Goal: Communication & Community: Answer question/provide support

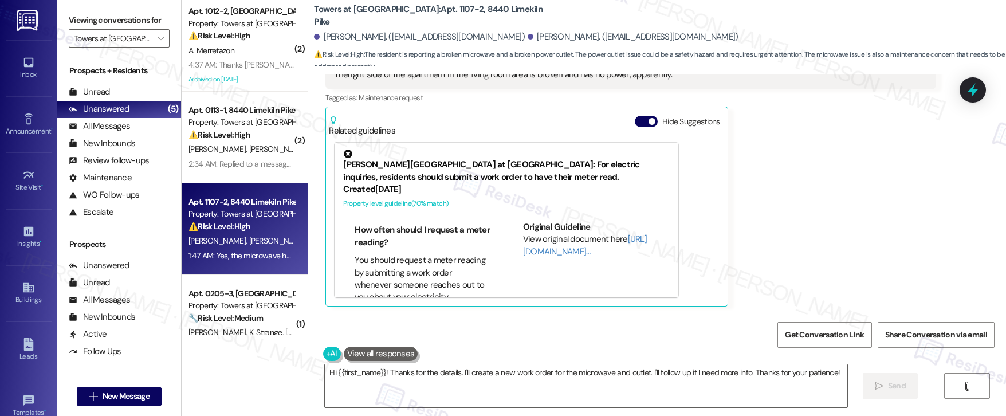
scroll to position [464, 0]
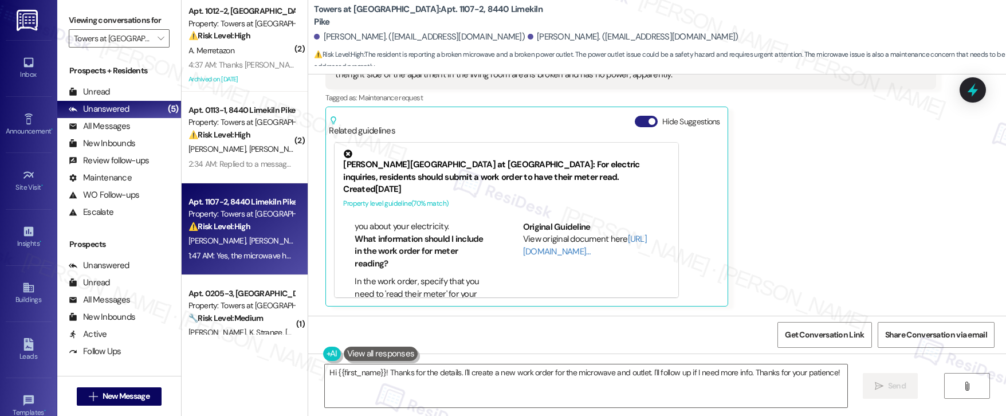
click at [635, 120] on button "Hide Suggestions" at bounding box center [646, 121] width 23 height 11
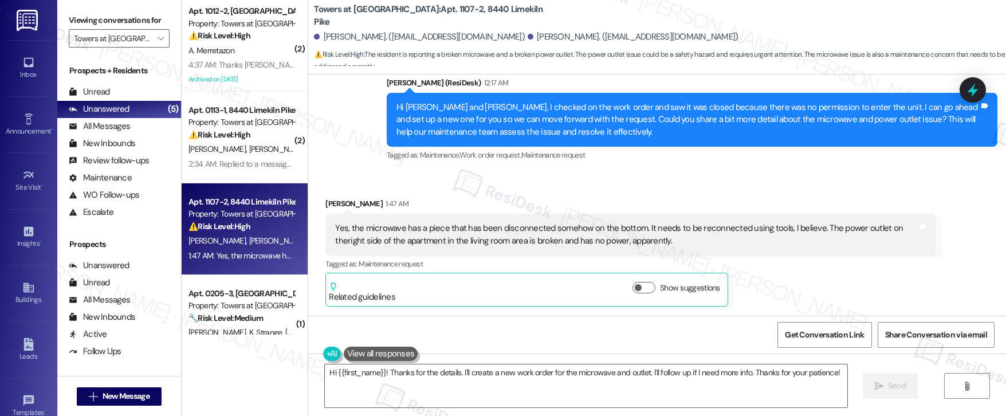
drag, startPoint x: 419, startPoint y: 233, endPoint x: 524, endPoint y: 235, distance: 105.4
click at [524, 235] on div "Yes, the microwave has a piece that has been disconnected somehow on the bottom…" at bounding box center [626, 234] width 582 height 25
drag, startPoint x: 432, startPoint y: 222, endPoint x: 581, endPoint y: 241, distance: 150.0
click at [581, 241] on div "Yes, the microwave has a piece that has been disconnected somehow on the bottom…" at bounding box center [626, 234] width 582 height 25
drag, startPoint x: 560, startPoint y: 228, endPoint x: 670, endPoint y: 225, distance: 109.4
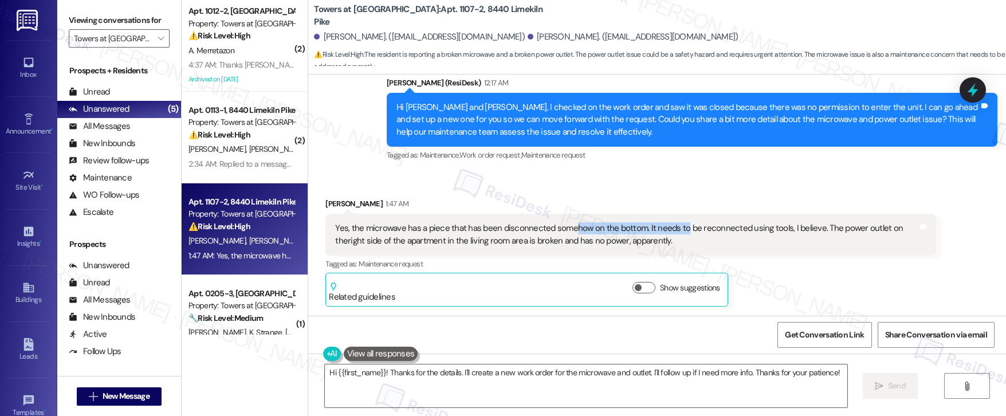
click at [670, 225] on div "Yes, the microwave has a piece that has been disconnected somehow on the bottom…" at bounding box center [626, 234] width 582 height 25
click at [667, 228] on div "Yes, the microwave has a piece that has been disconnected somehow on the bottom…" at bounding box center [626, 234] width 582 height 25
drag, startPoint x: 358, startPoint y: 240, endPoint x: 453, endPoint y: 245, distance: 95.2
click at [453, 245] on div "Yes, the microwave has a piece that has been disconnected somehow on the bottom…" at bounding box center [626, 234] width 582 height 25
click at [490, 383] on textarea "Hi {{first_name}}! Thanks for the details. I'll create a new work order for the…" at bounding box center [586, 385] width 522 height 43
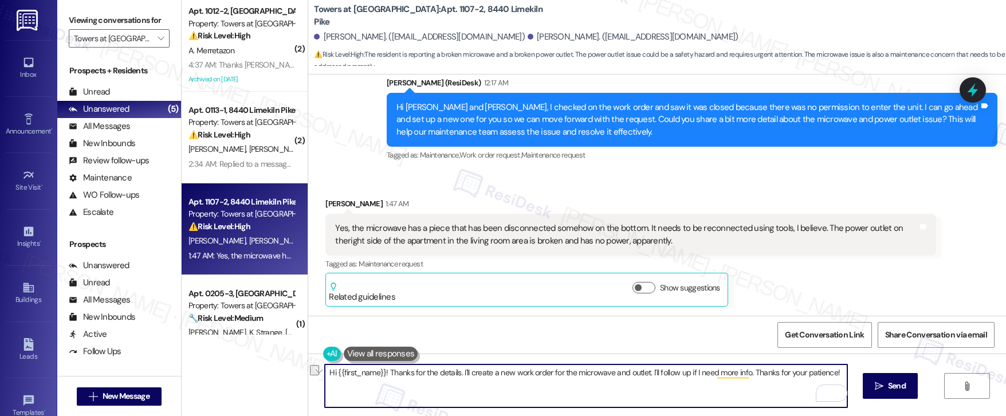
drag, startPoint x: 641, startPoint y: 373, endPoint x: 809, endPoint y: 379, distance: 167.9
click at [809, 379] on textarea "Hi {{first_name}}! Thanks for the details. I'll create a new work order for the…" at bounding box center [586, 385] width 522 height 43
click at [377, 381] on textarea "Hi {{first_name}}! Thanks for the details. I'll create a new work order for the…" at bounding box center [586, 385] width 522 height 43
click at [438, 380] on textarea "Hi {{first_name}}! Thanks for the details. I'll create a new work order for the…" at bounding box center [586, 385] width 522 height 43
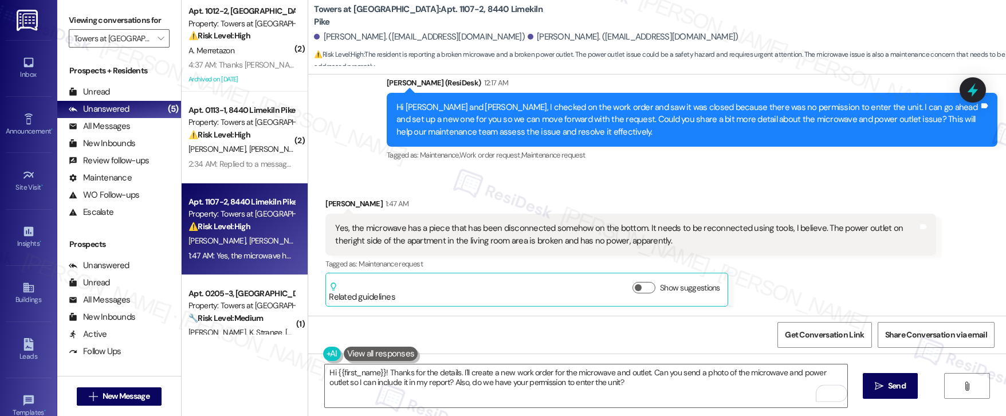
click at [325, 202] on div "[PERSON_NAME] 1:47 AM" at bounding box center [630, 206] width 611 height 16
copy div "Jalil"
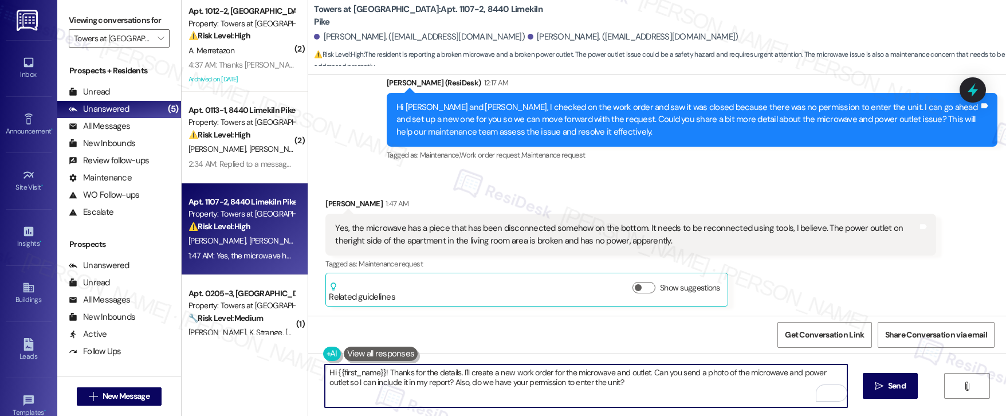
drag, startPoint x: 329, startPoint y: 371, endPoint x: 377, endPoint y: 371, distance: 47.5
click at [377, 371] on textarea "Hi {{first_name}}! Thanks for the details. I'll create a new work order for the…" at bounding box center [586, 385] width 522 height 43
paste textarea "Jalil"
drag, startPoint x: 434, startPoint y: 371, endPoint x: 602, endPoint y: 369, distance: 168.4
click at [602, 369] on textarea "Hi [PERSON_NAME]! Thanks for the details. I'll create a new work order for the …" at bounding box center [586, 385] width 522 height 43
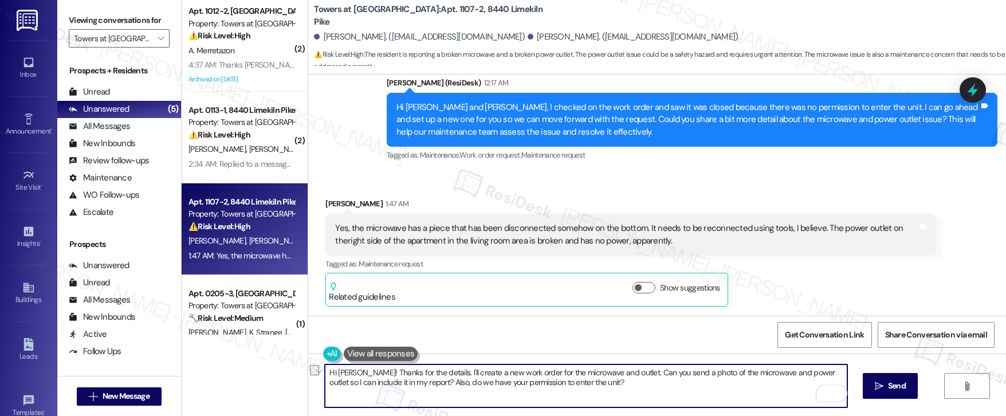
click at [621, 379] on textarea "Hi [PERSON_NAME]! Thanks for the details. I'll create a new work order for the …" at bounding box center [586, 385] width 522 height 43
click at [343, 388] on textarea "Hi [PERSON_NAME]! Thanks for the details. I'll create a new work order for the …" at bounding box center [586, 385] width 522 height 43
drag, startPoint x: 425, startPoint y: 381, endPoint x: 472, endPoint y: 381, distance: 47.5
click at [472, 381] on textarea "Hi [PERSON_NAME]! Thanks for the details. I'll create a new work order for the …" at bounding box center [586, 385] width 522 height 43
click at [601, 382] on textarea "Hi [PERSON_NAME]! Thanks for the details. I'll create a new work order for the …" at bounding box center [586, 385] width 522 height 43
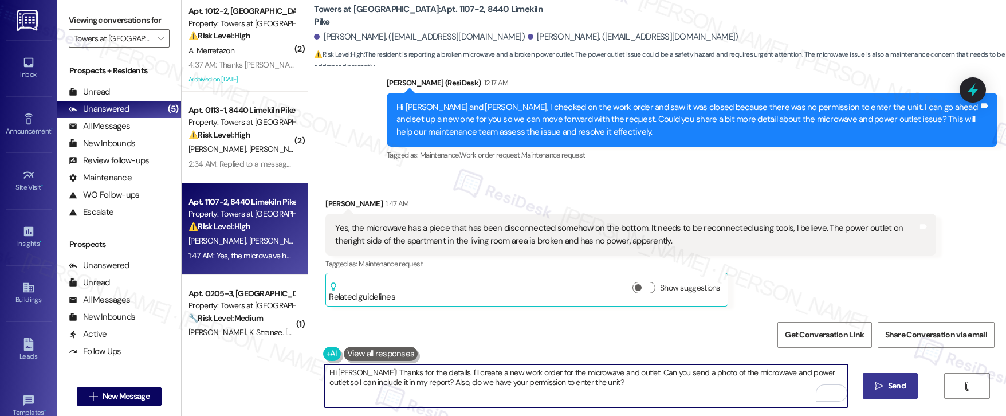
type textarea "Hi [PERSON_NAME]! Thanks for the details. I'll create a new work order for the …"
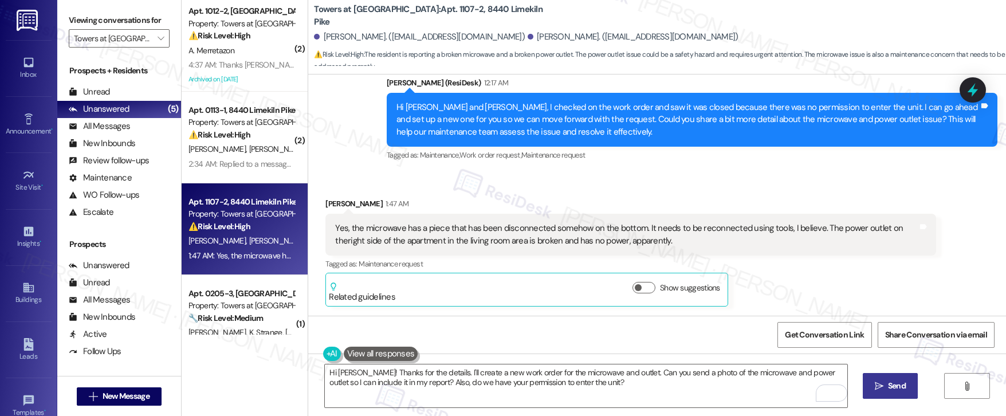
click at [888, 387] on span "Send" at bounding box center [897, 386] width 18 height 12
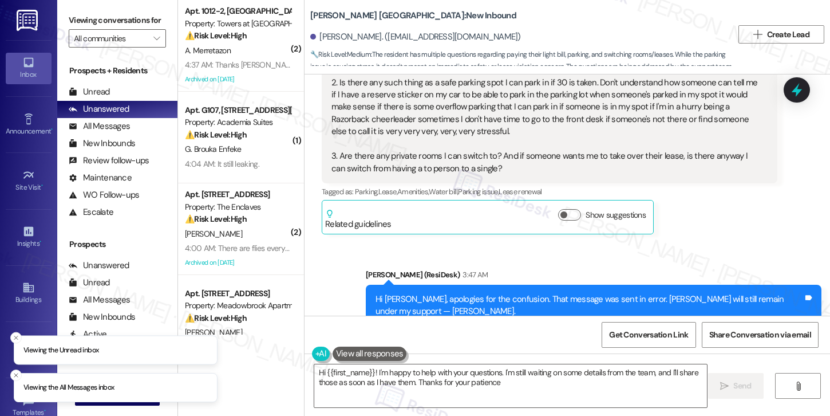
type textarea "Hi {{first_name}}! I'm happy to help with your questions. I'm still waiting on …"
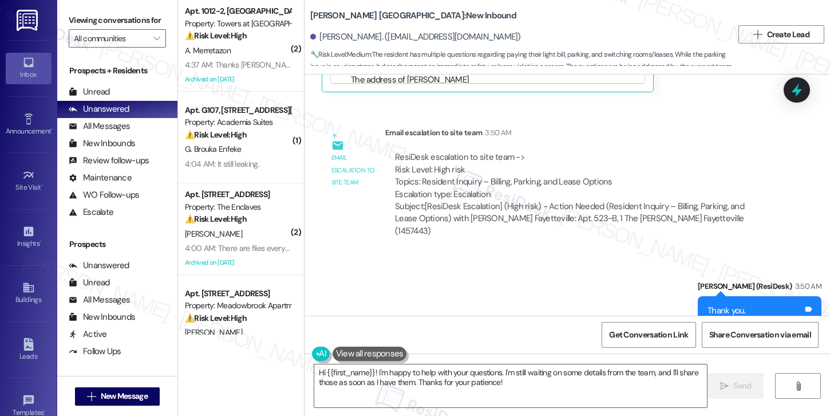
scroll to position [1104, 0]
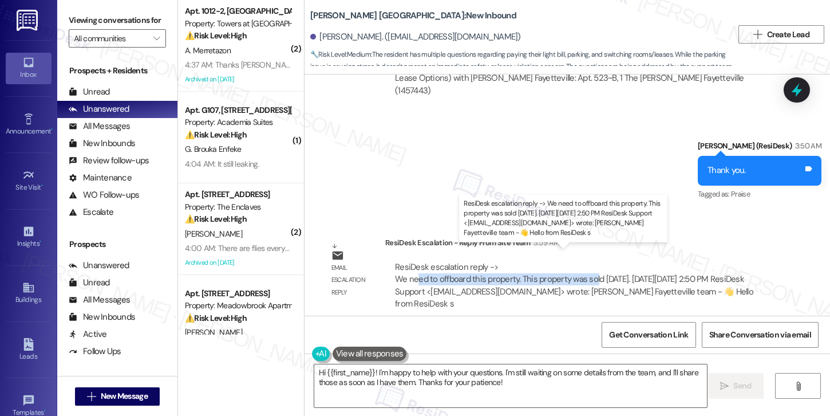
drag, startPoint x: 412, startPoint y: 269, endPoint x: 591, endPoint y: 267, distance: 178.7
click at [591, 267] on div "ResiDesk escalation reply -> We need to offboard this property. This property w…" at bounding box center [574, 285] width 359 height 48
click at [518, 278] on div "ResiDesk escalation reply -> We need to offboard this property. This property w…" at bounding box center [574, 285] width 359 height 48
drag, startPoint x: 445, startPoint y: 269, endPoint x: 535, endPoint y: 270, distance: 90.5
click at [535, 270] on div "ResiDesk escalation reply -> We need to offboard this property. This property w…" at bounding box center [574, 285] width 359 height 48
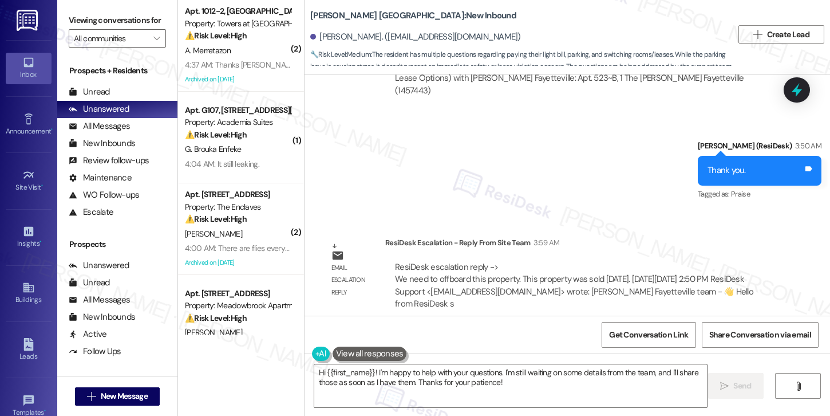
click at [527, 285] on div "ResiDesk escalation reply -> We need to offboard this property. This property w…" at bounding box center [581, 285] width 375 height 49
click at [514, 292] on div "ResiDesk escalation reply -> We need to offboard this property. This property w…" at bounding box center [581, 285] width 375 height 49
drag, startPoint x: 329, startPoint y: 16, endPoint x: 365, endPoint y: 23, distance: 36.7
click at [380, 17] on b "Marshall Fayetteville: New Inbound" at bounding box center [413, 16] width 206 height 12
copy b "Marshall Fayetteville"
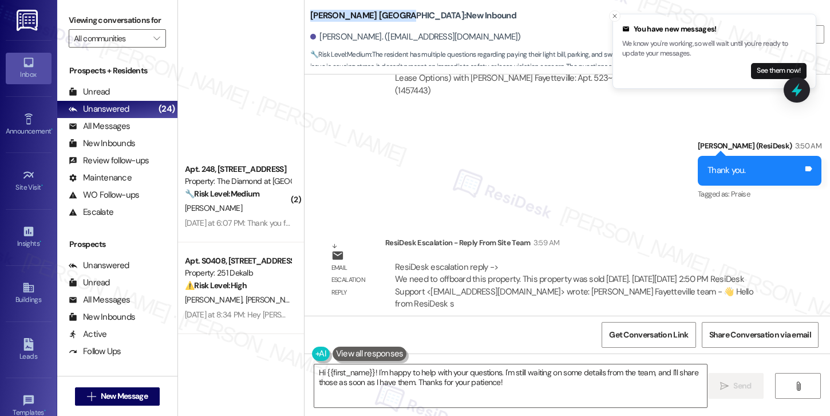
scroll to position [1865, 0]
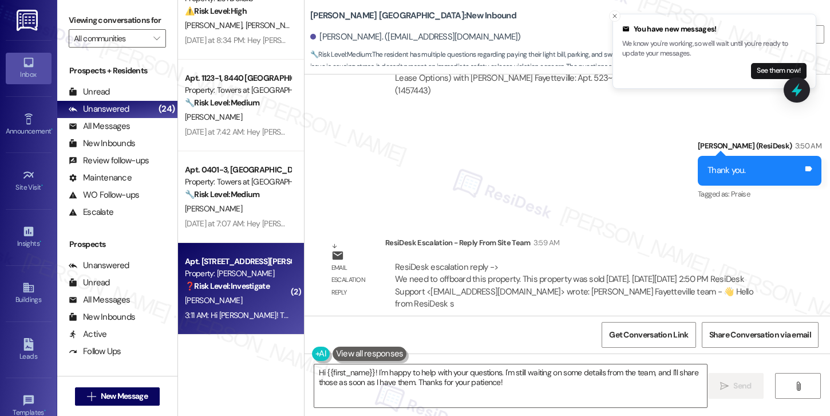
click at [247, 304] on div "W. Howell" at bounding box center [238, 300] width 108 height 14
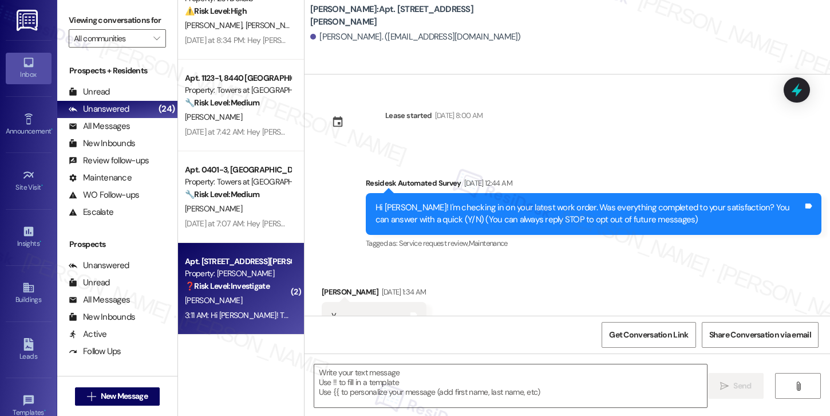
scroll to position [3324, 0]
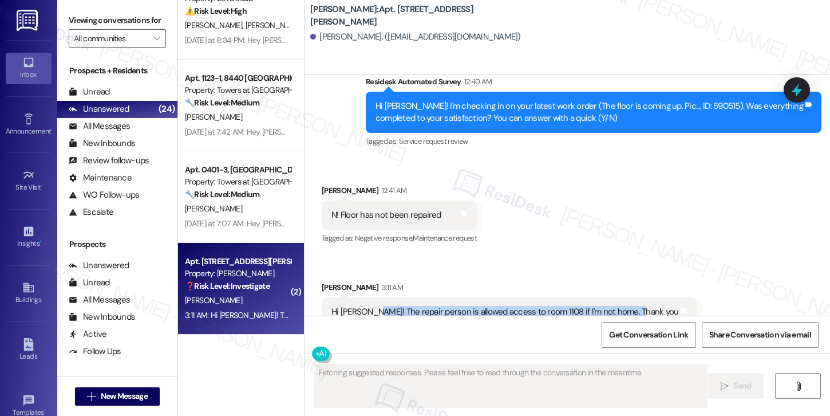
drag, startPoint x: 363, startPoint y: 274, endPoint x: 597, endPoint y: 282, distance: 234.4
click at [597, 297] on div "Hi Emily! The repair person is allowed access to room 1108 if I'm not home. Tha…" at bounding box center [509, 311] width 375 height 29
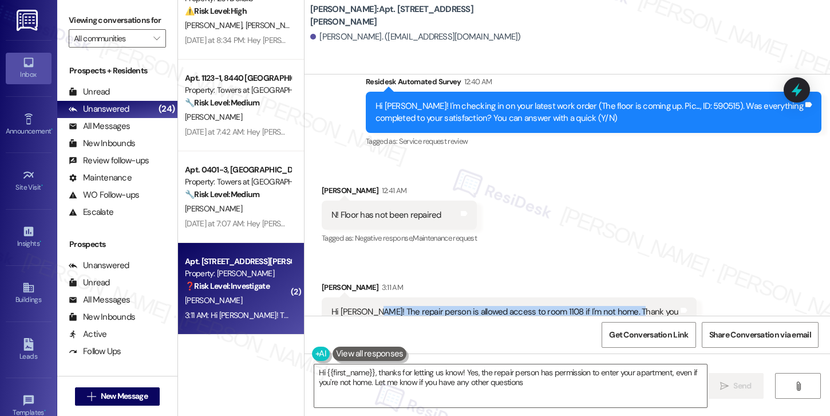
type textarea "Hi {{first_name}}, thanks for letting us know! Yes, the repair person has permi…"
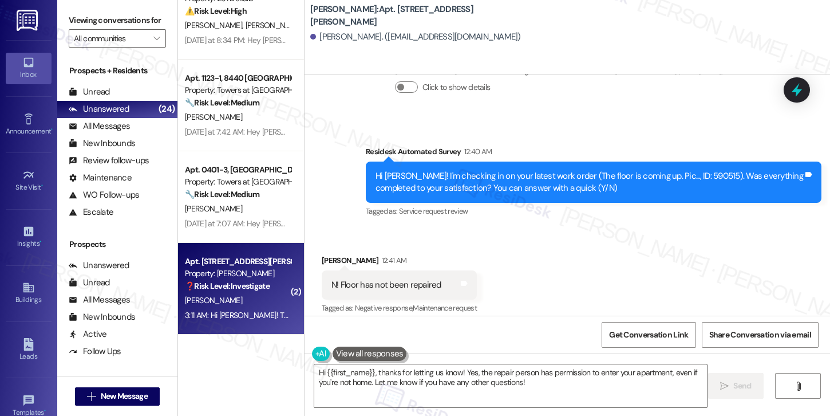
scroll to position [3238, 0]
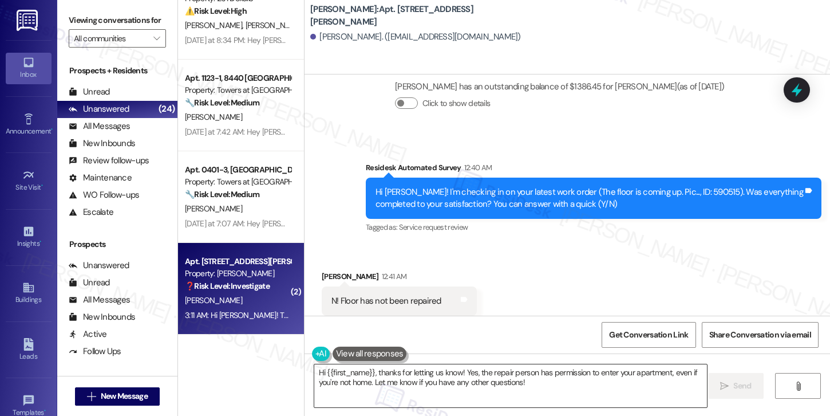
click at [524, 379] on textarea "Hi {{first_name}}, thanks for letting us know! Yes, the repair person has permi…" at bounding box center [510, 385] width 393 height 43
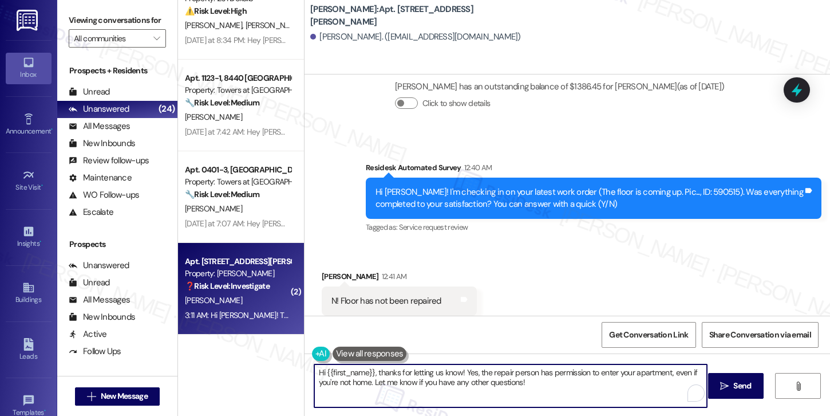
click at [524, 379] on textarea "Hi {{first_name}}, thanks for letting us know! Yes, the repair person has permi…" at bounding box center [510, 385] width 393 height 43
click at [523, 379] on textarea "Hi {{first_name}}, thanks for letting us know! Yes, the repair person has permi…" at bounding box center [510, 385] width 393 height 43
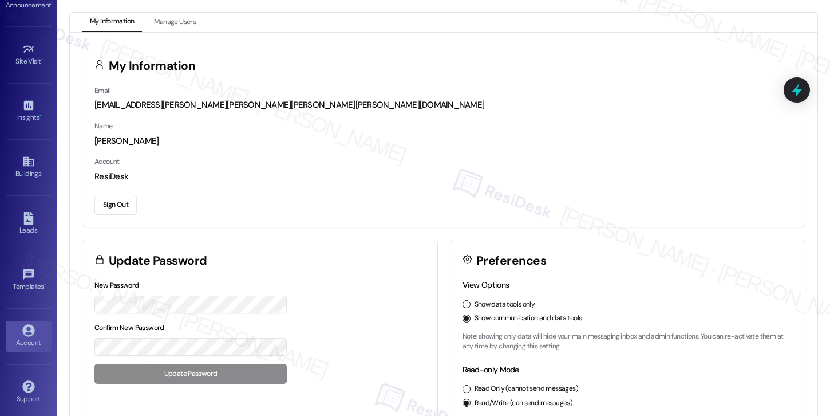
scroll to position [131, 0]
click at [112, 202] on button "Sign Out" at bounding box center [115, 205] width 42 height 20
